Goal: Check status: Check status

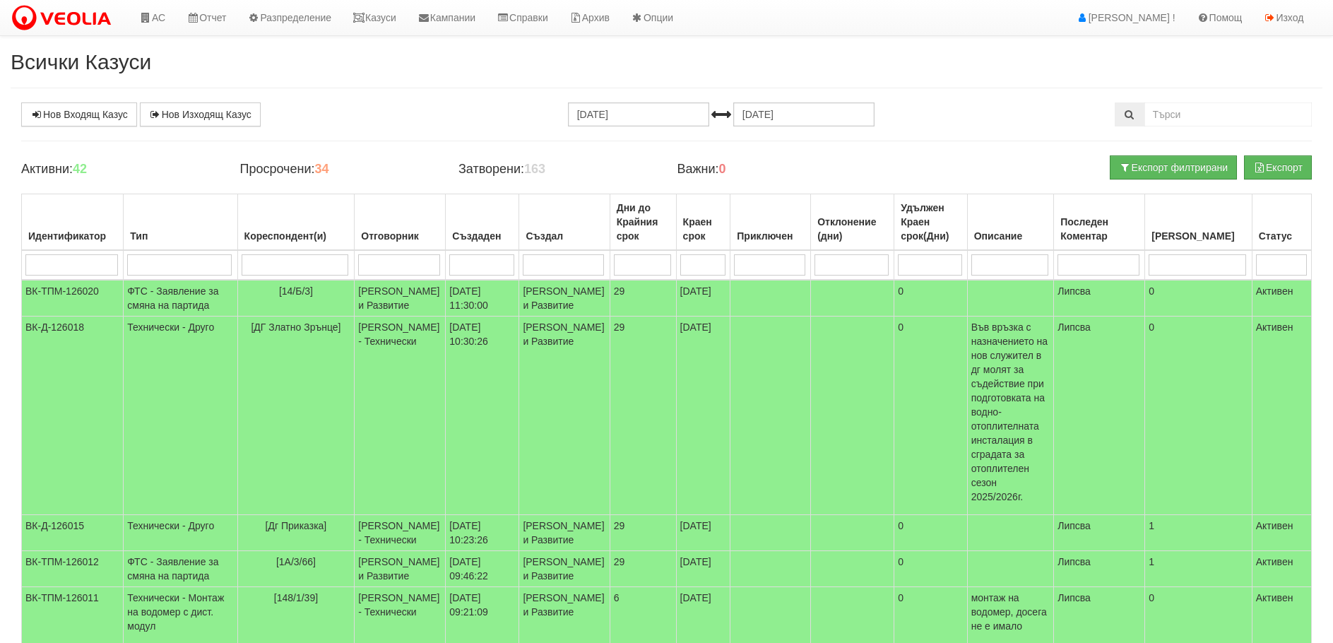
select select "40"
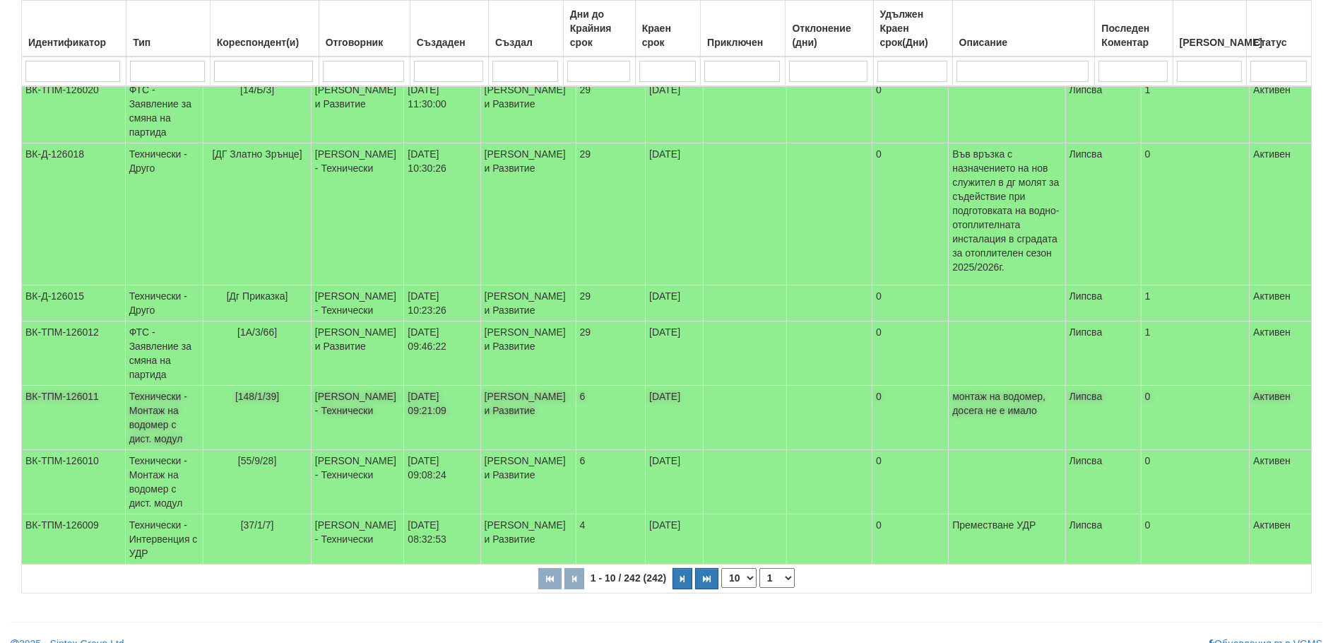
scroll to position [446, 0]
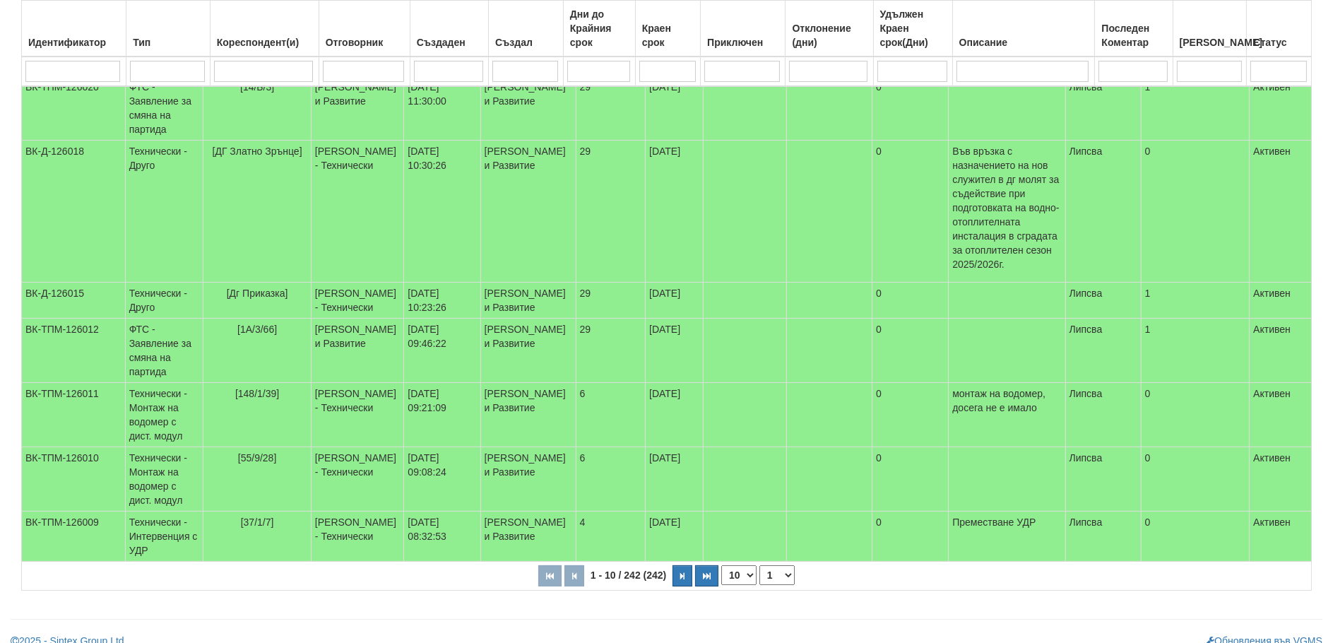
click at [737, 565] on select "10 20 30 40" at bounding box center [738, 575] width 35 height 20
select select "40"
click at [724, 585] on select "10 20 30 40" at bounding box center [738, 575] width 35 height 20
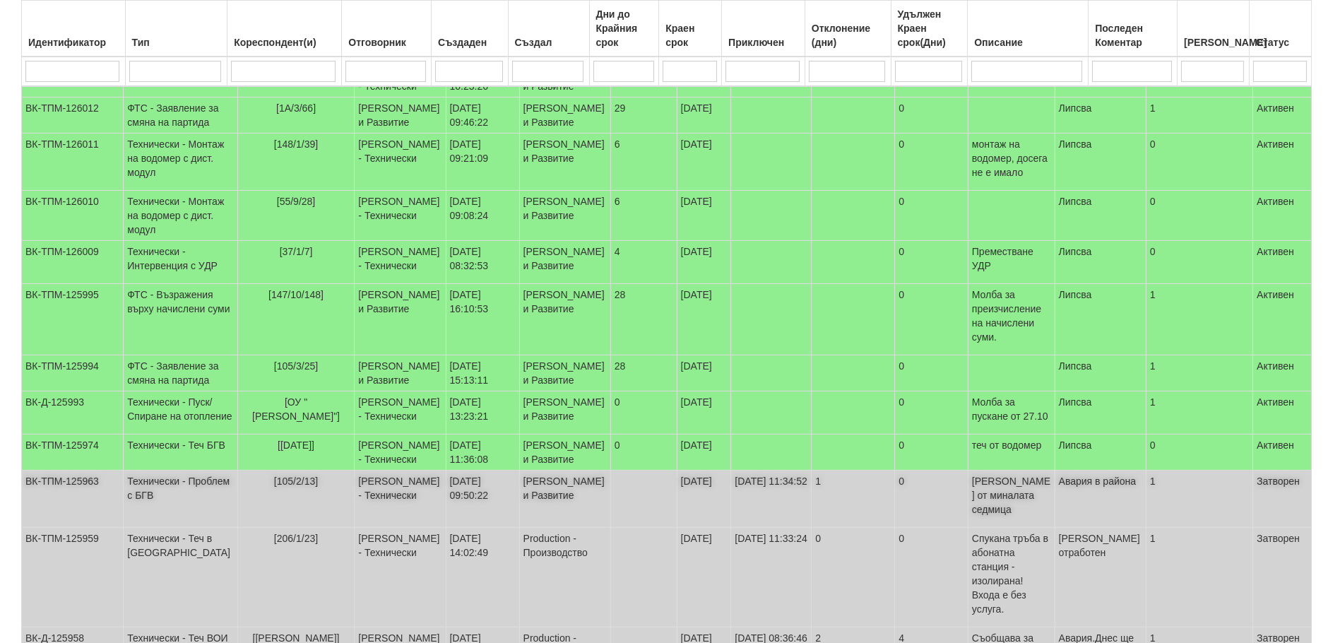
scroll to position [800, 0]
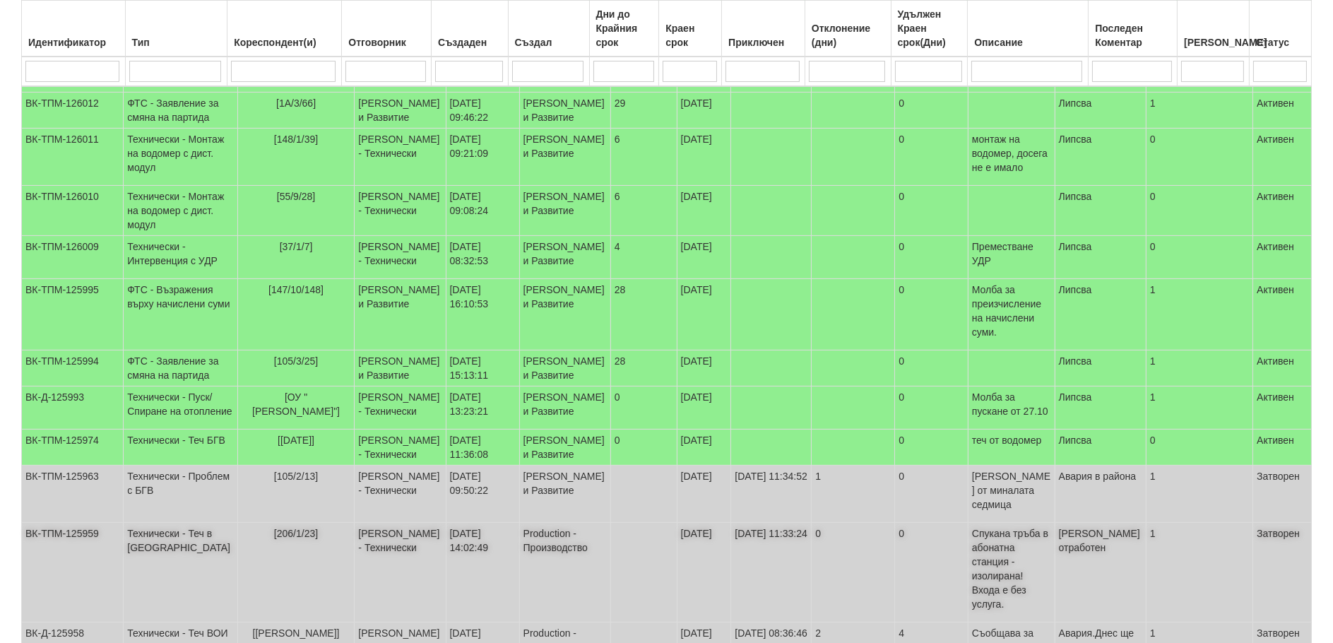
click at [480, 556] on td "[DATE] 14:02:49" at bounding box center [482, 573] width 73 height 100
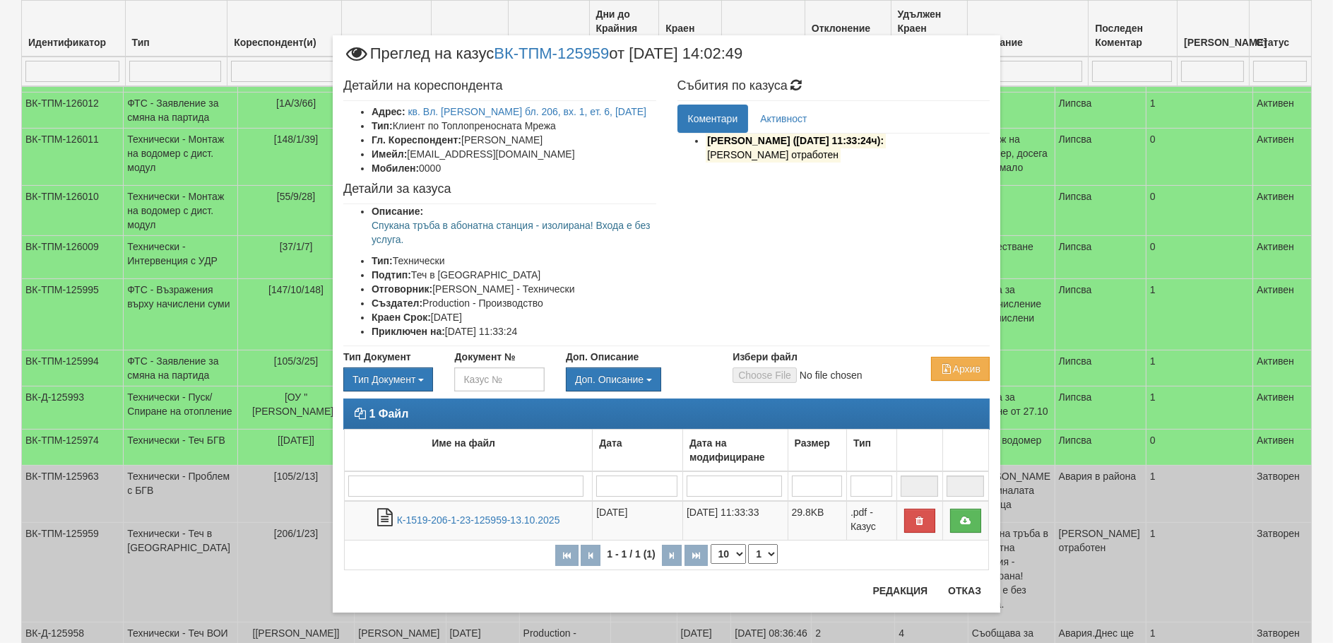
click at [223, 553] on div "× Преглед на казус ВК-ТПМ-125959 от [DATE] 14:02:49 Детайли на кореспондента Ад…" at bounding box center [666, 321] width 1333 height 643
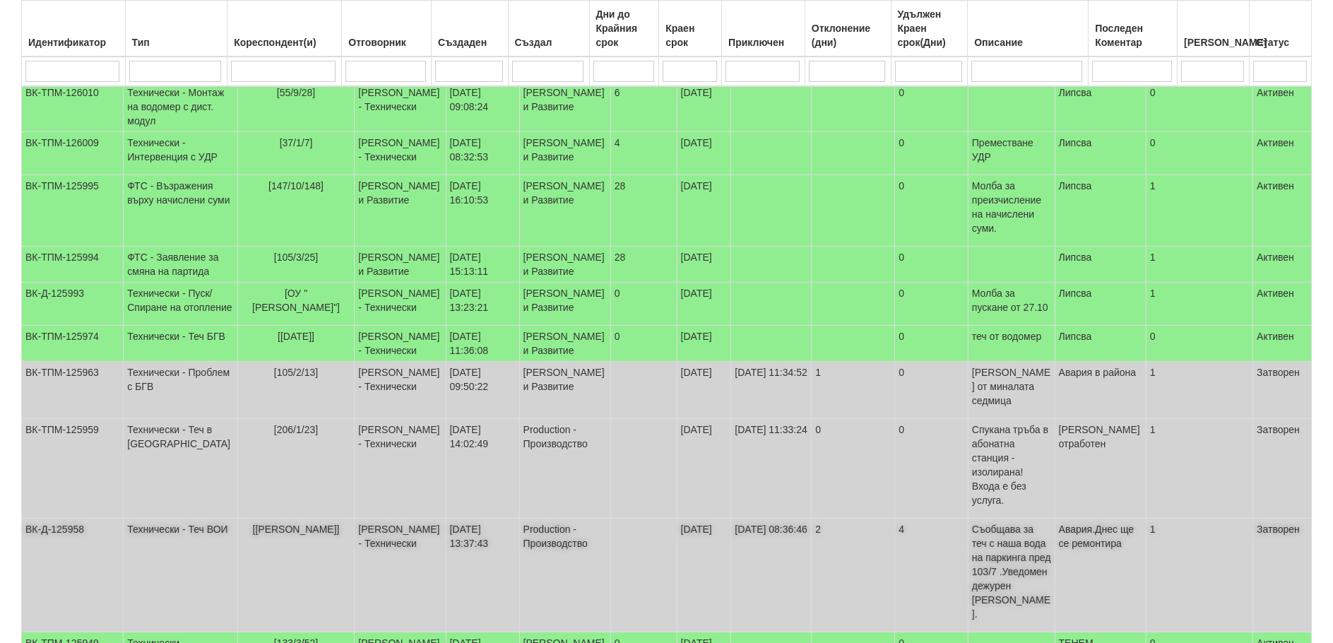
scroll to position [1012, 0]
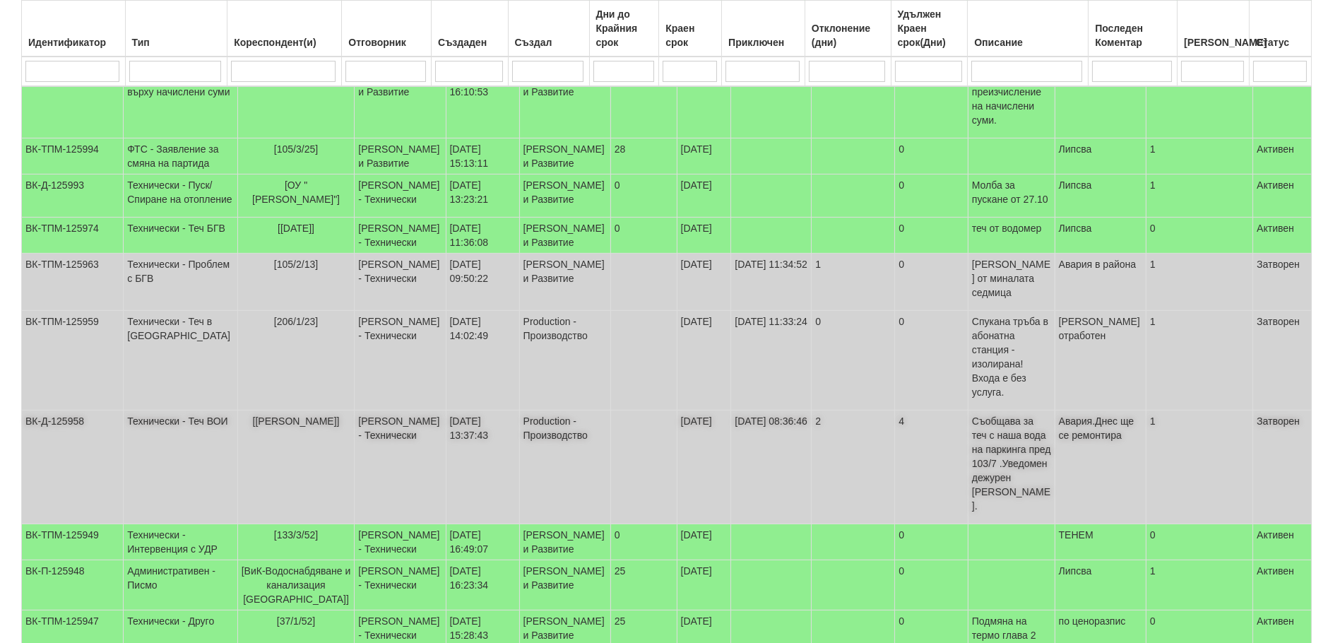
click at [170, 410] on td "Технически - Теч ВОИ" at bounding box center [181, 467] width 114 height 114
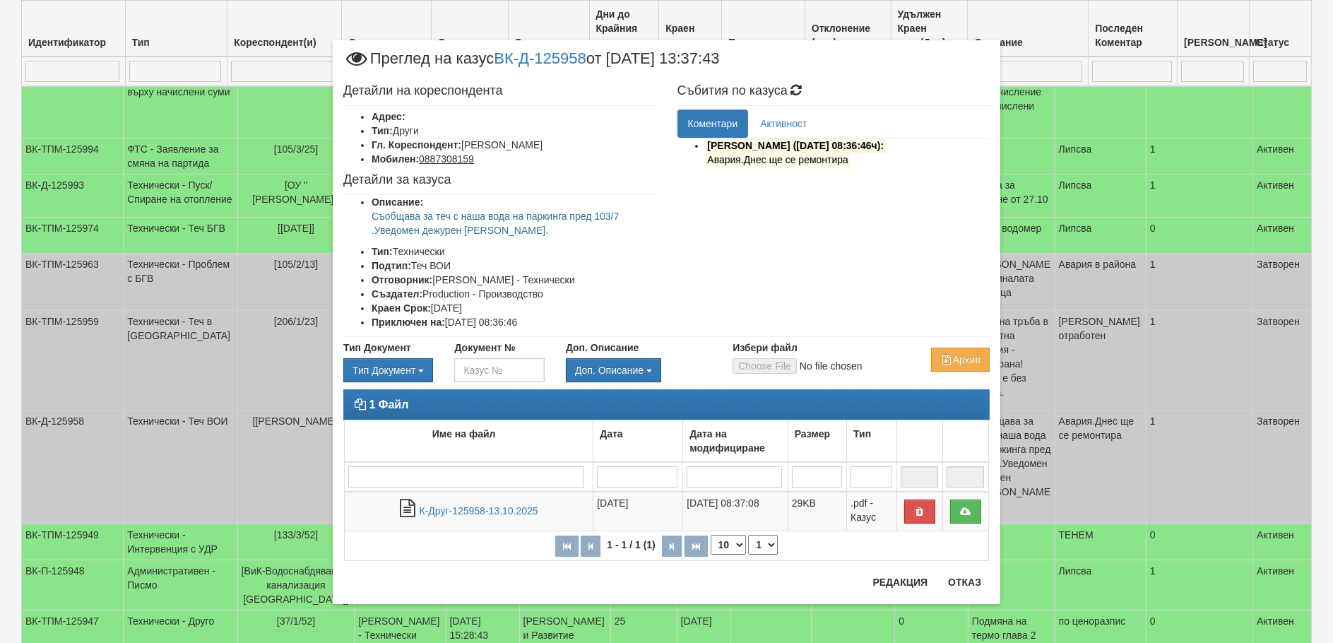
click at [170, 373] on div "× Преглед на казус ВК-Д-125958 от [DATE] 13:37:43 Детайли на кореспондента Адре…" at bounding box center [666, 321] width 1333 height 643
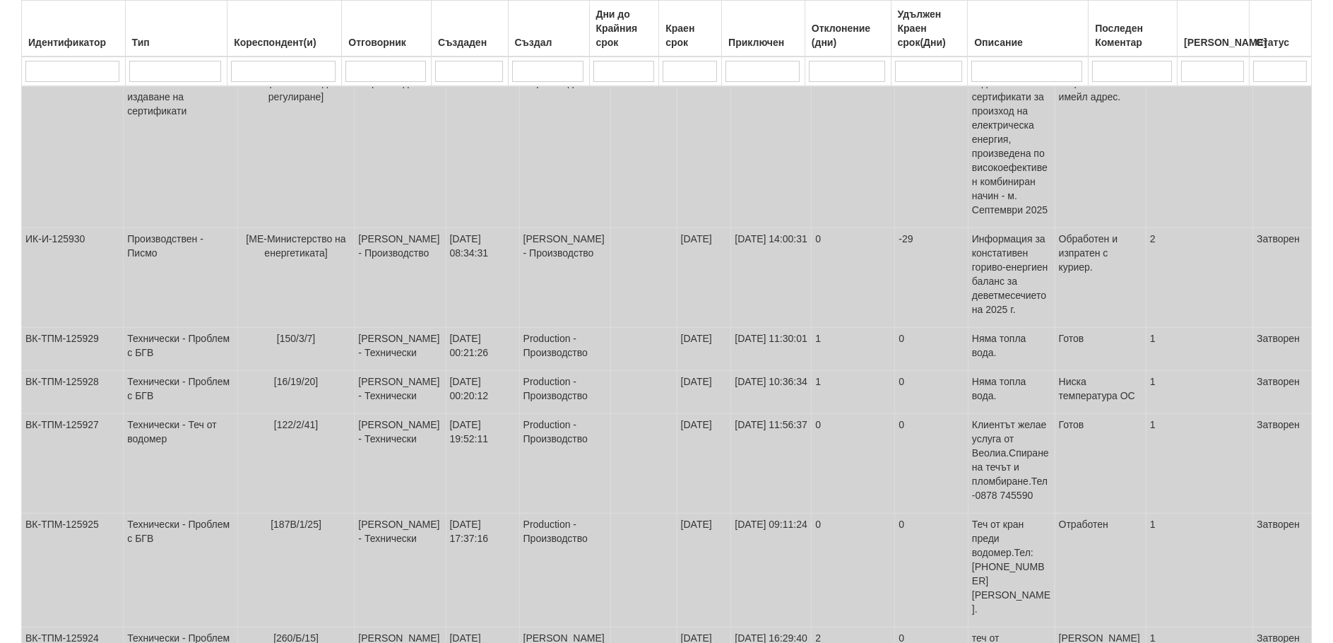
scroll to position [2136, 0]
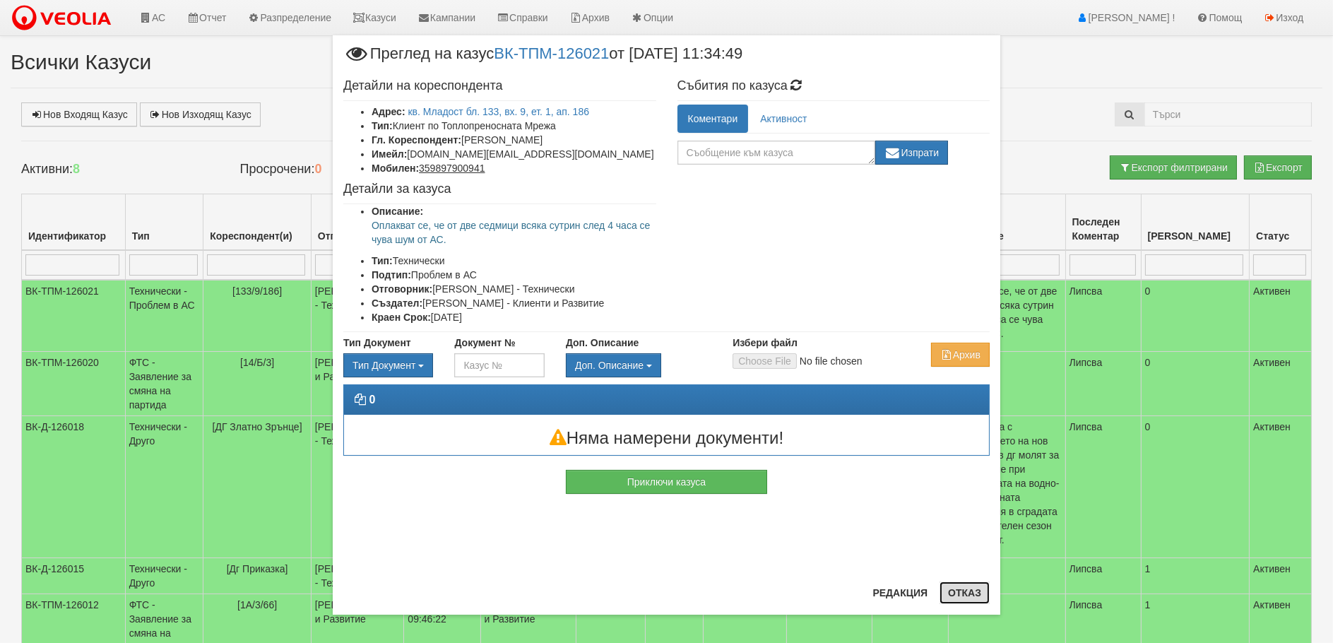
click at [961, 595] on button "Отказ" at bounding box center [964, 592] width 50 height 23
